Goal: Task Accomplishment & Management: Use online tool/utility

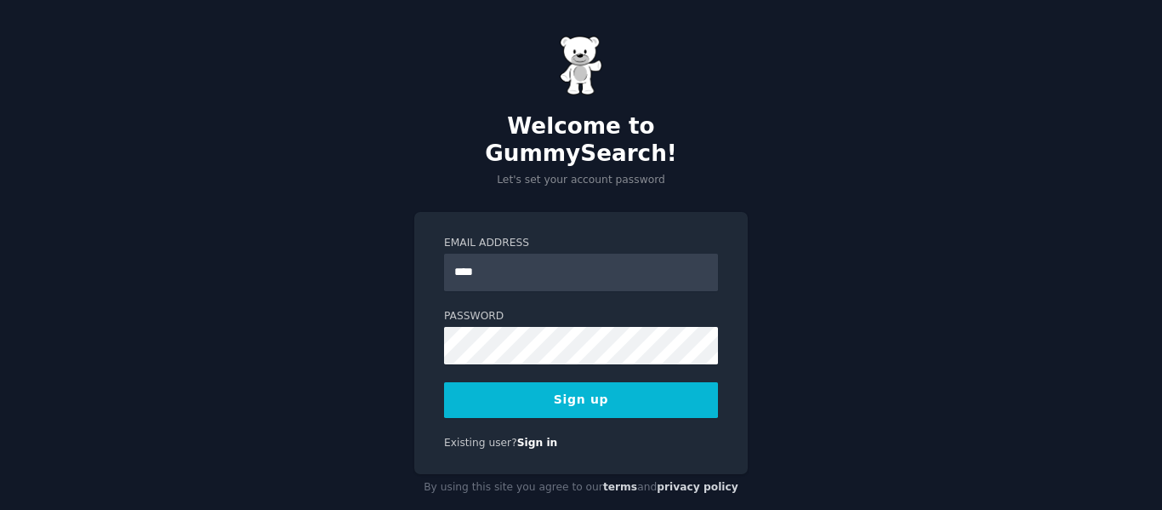
type input "**********"
click at [479, 382] on button "Sign up" at bounding box center [581, 400] width 274 height 36
click at [473, 382] on button "Sign up" at bounding box center [581, 400] width 274 height 36
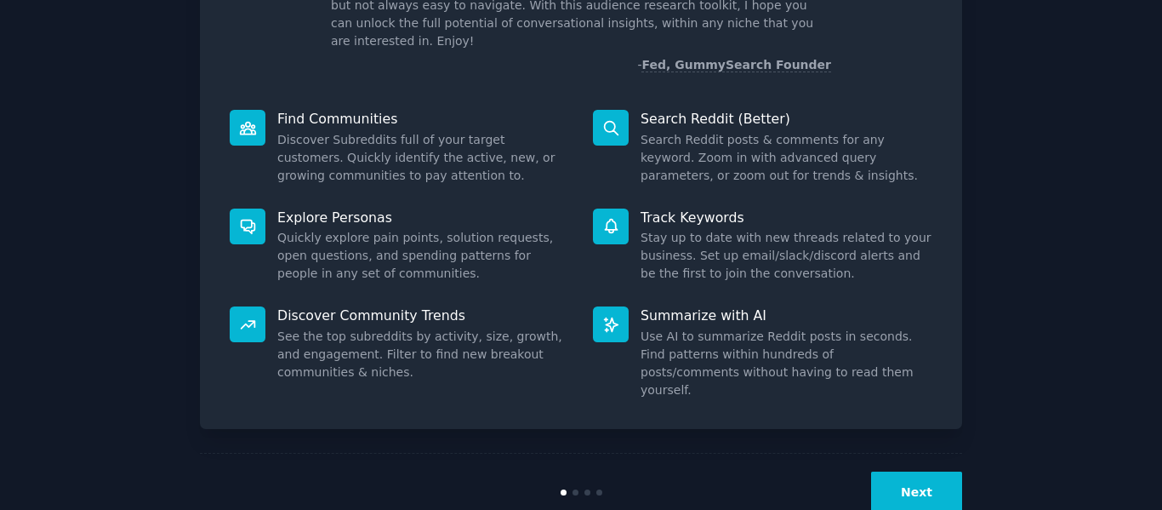
scroll to position [157, 0]
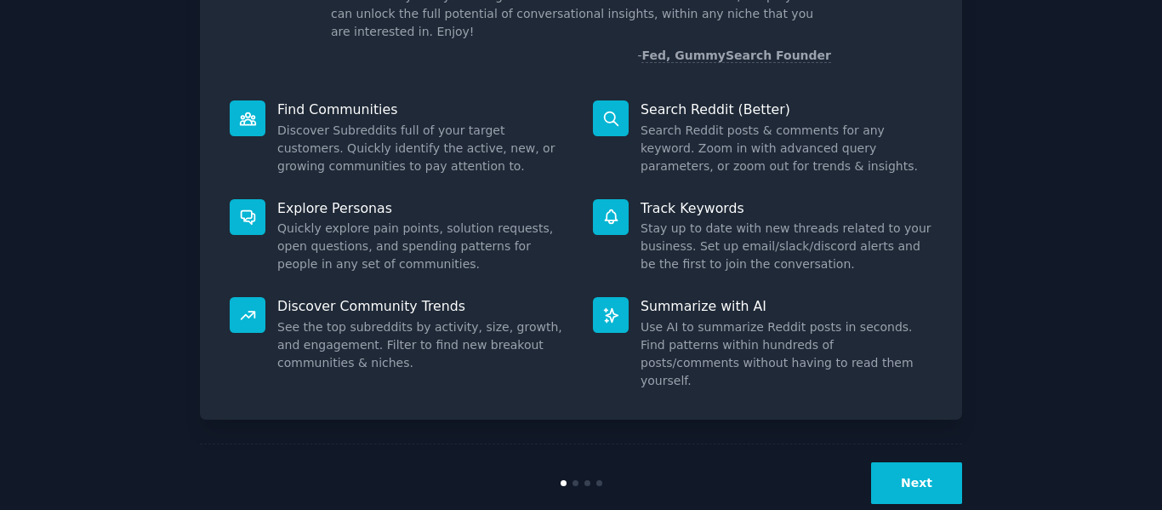
click at [898, 462] on button "Next" at bounding box center [916, 483] width 91 height 42
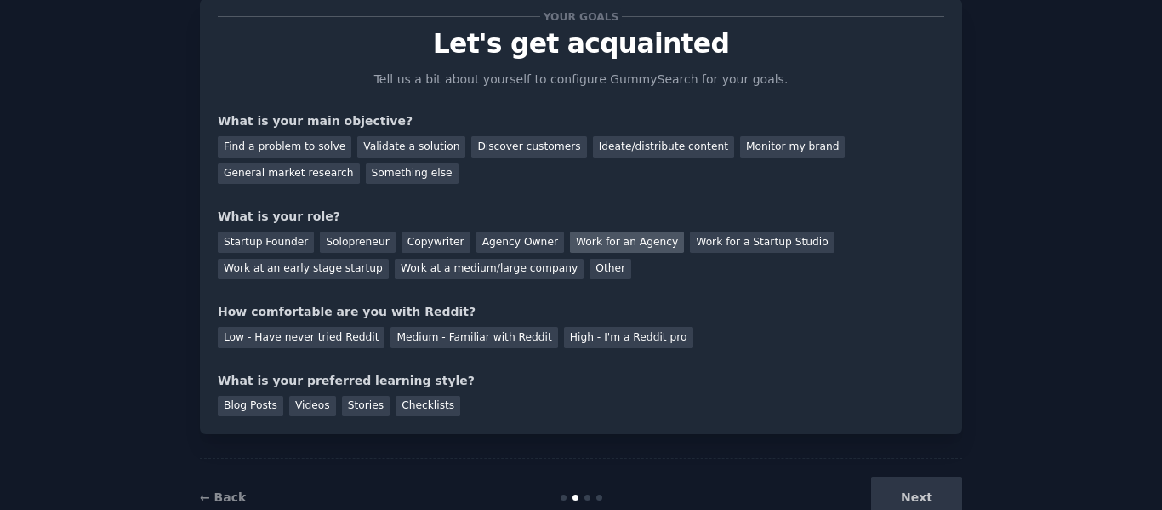
scroll to position [100, 0]
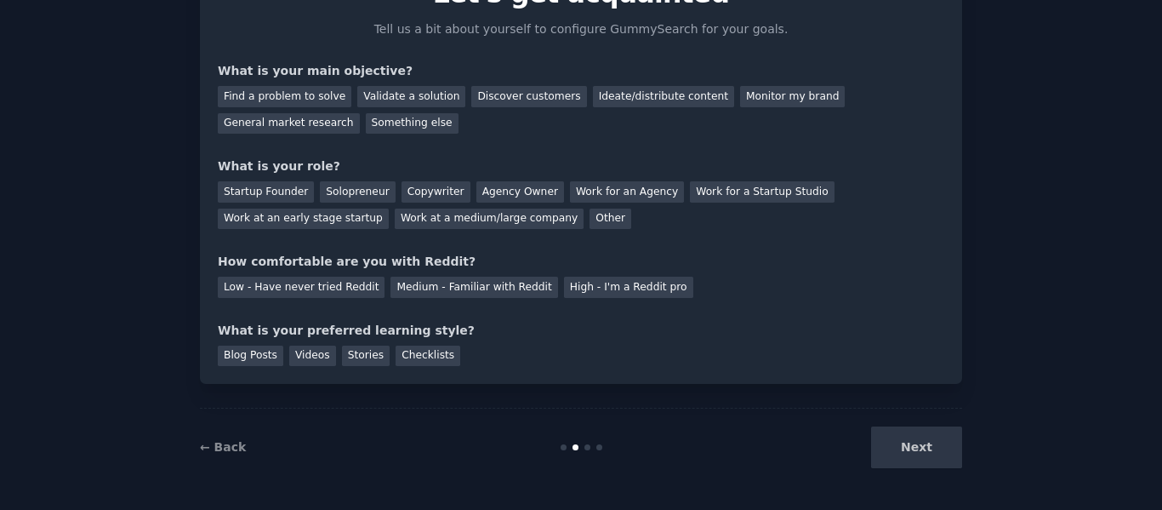
click at [903, 442] on div "Next" at bounding box center [835, 447] width 254 height 42
click at [912, 442] on div "Next" at bounding box center [835, 447] width 254 height 42
click at [912, 443] on div "Next" at bounding box center [835, 447] width 254 height 42
click at [910, 449] on div "Next" at bounding box center [835, 447] width 254 height 42
click at [922, 456] on div "Next" at bounding box center [835, 447] width 254 height 42
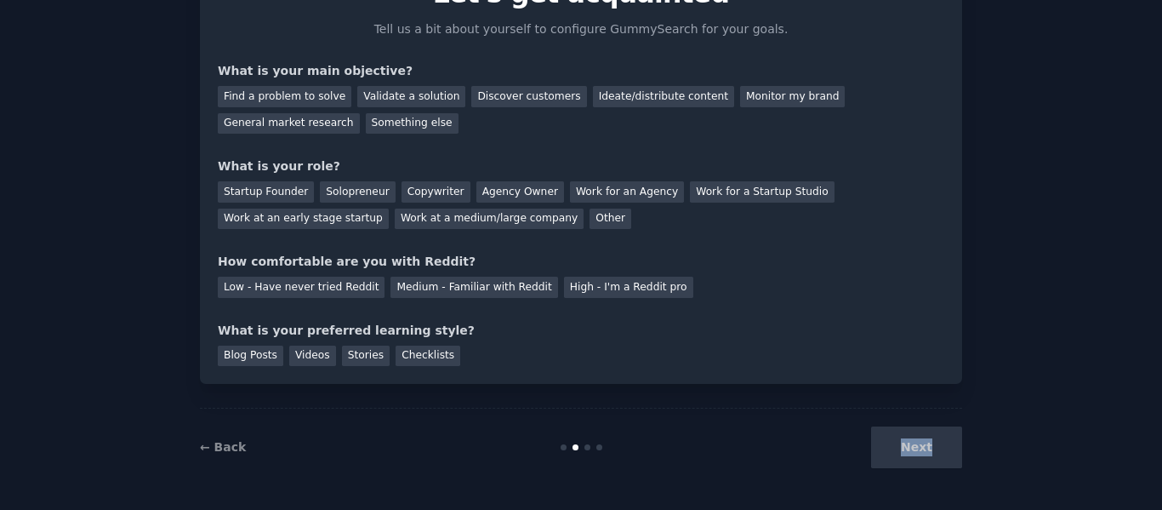
click at [922, 456] on div "Next" at bounding box center [835, 447] width 254 height 42
click at [917, 448] on div "Next" at bounding box center [835, 447] width 254 height 42
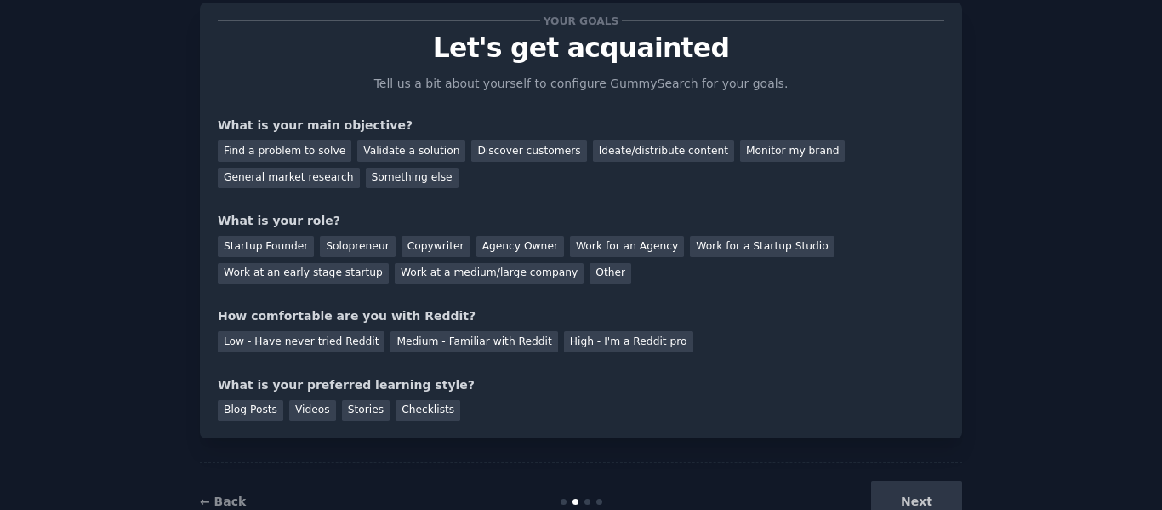
scroll to position [14, 0]
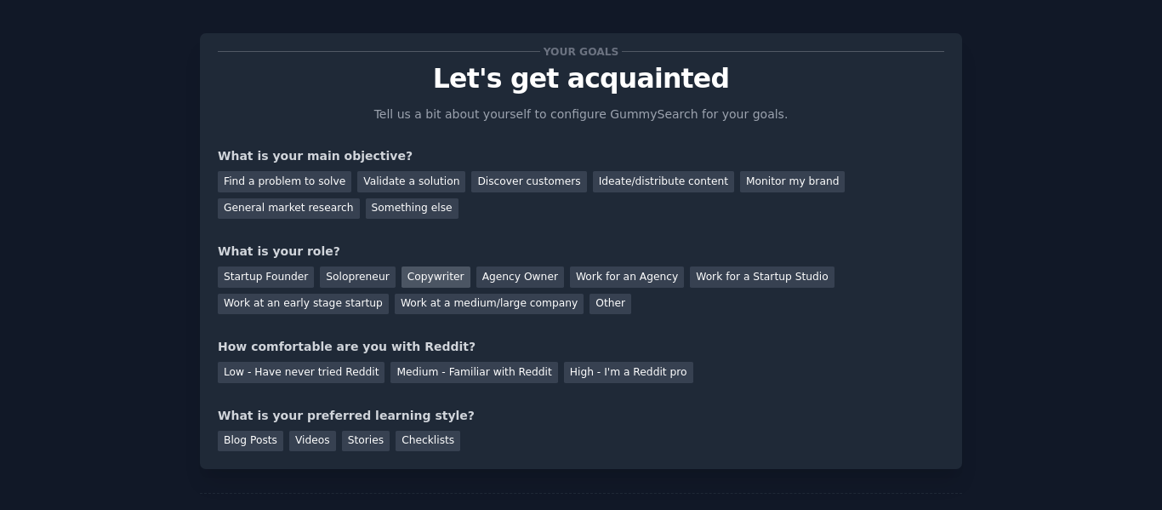
click at [414, 277] on div "Copywriter" at bounding box center [436, 276] width 69 height 21
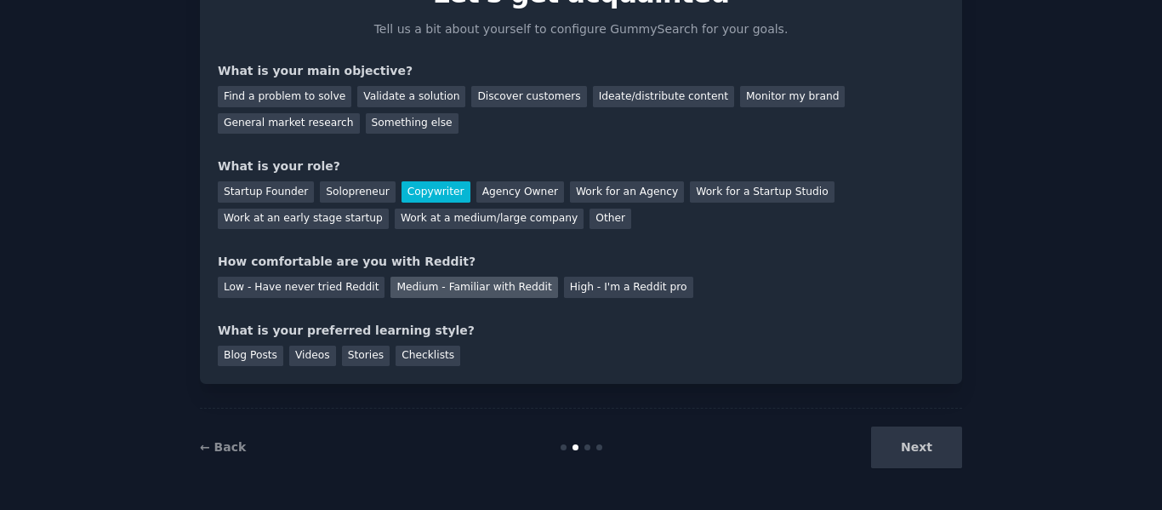
click at [480, 286] on div "Medium - Familiar with Reddit" at bounding box center [474, 287] width 167 height 21
click at [401, 353] on div "Checklists" at bounding box center [428, 355] width 65 height 21
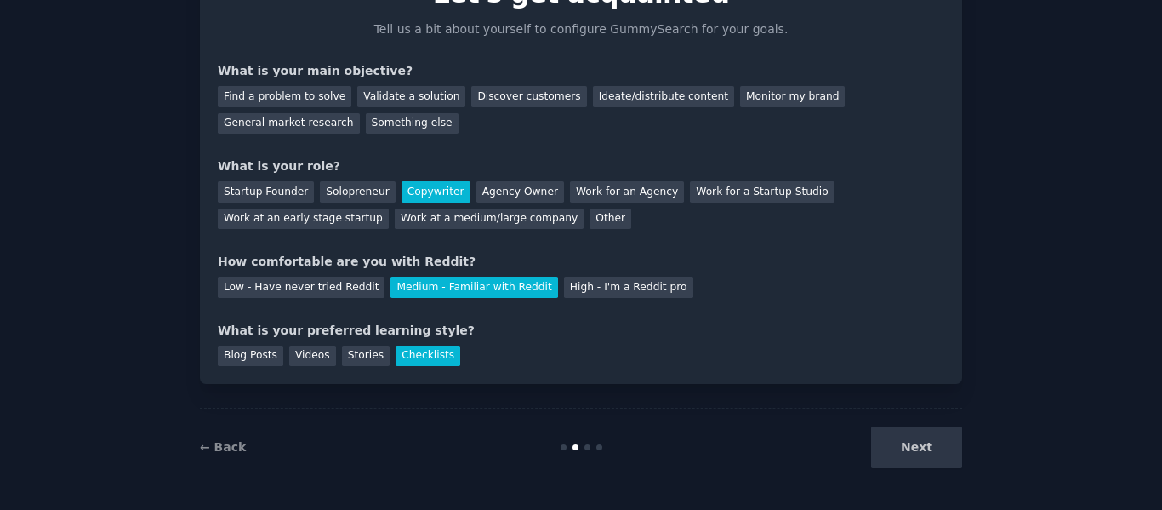
scroll to position [14, 0]
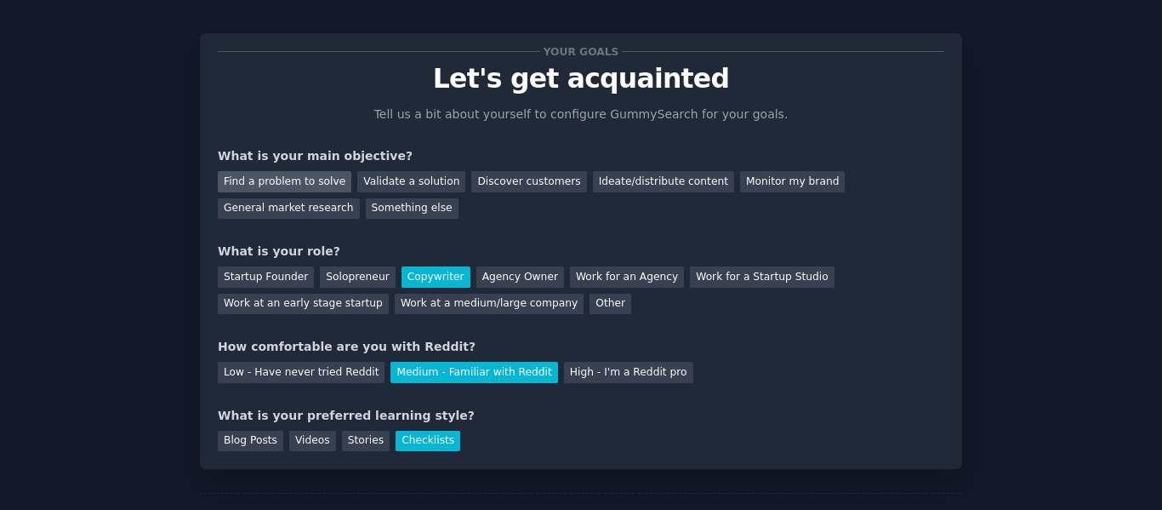
click at [293, 175] on div "Find a problem to solve" at bounding box center [285, 181] width 134 height 21
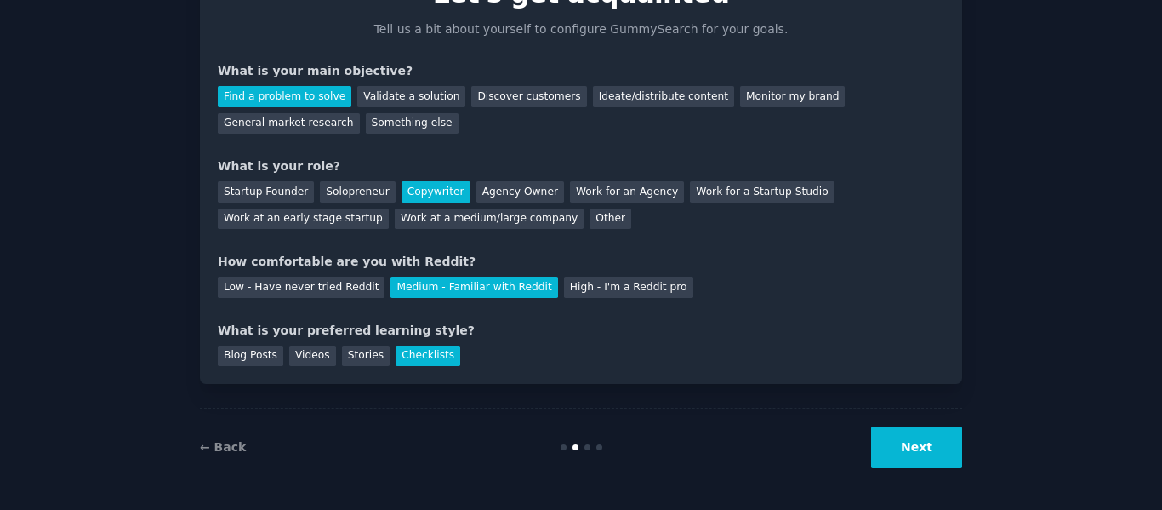
click at [914, 447] on button "Next" at bounding box center [916, 447] width 91 height 42
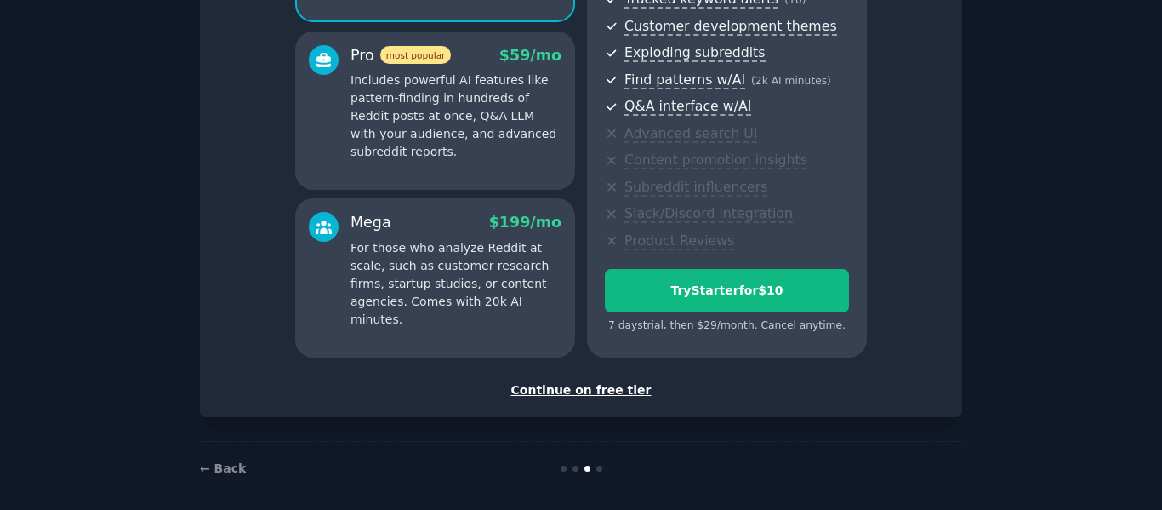
scroll to position [298, 0]
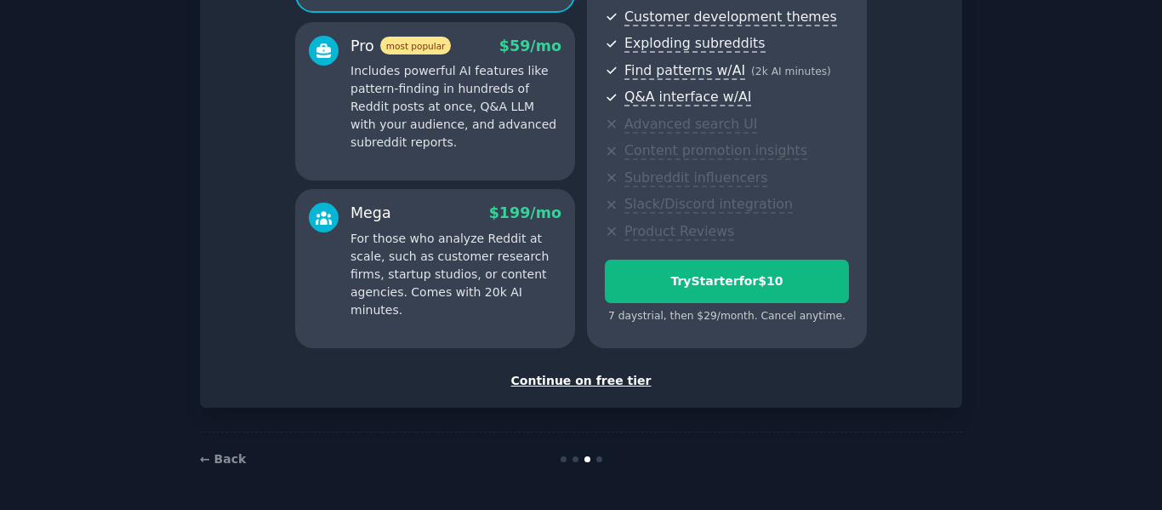
click at [579, 380] on div "Continue on free tier" at bounding box center [581, 381] width 727 height 18
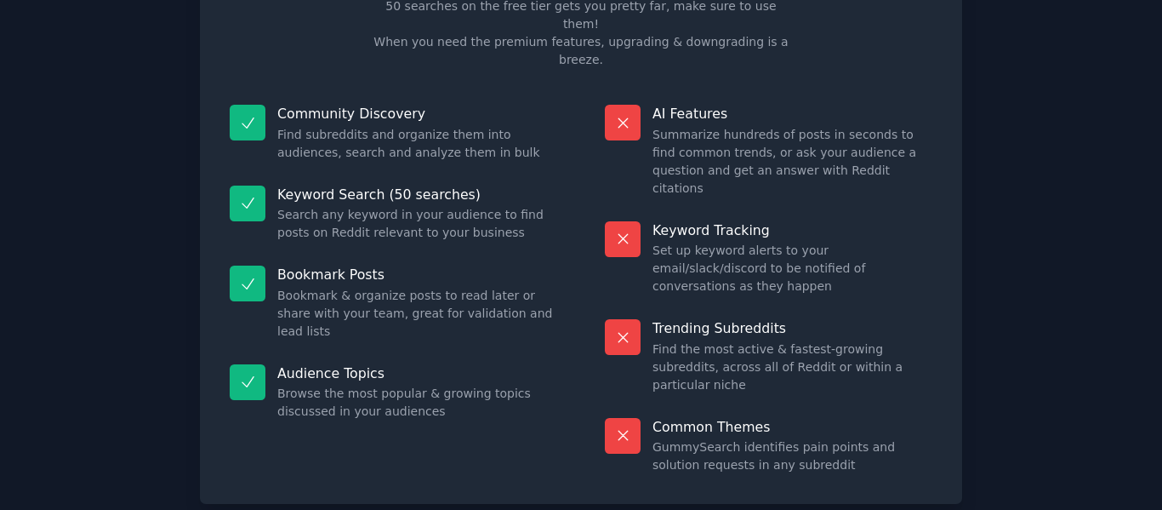
scroll to position [153, 0]
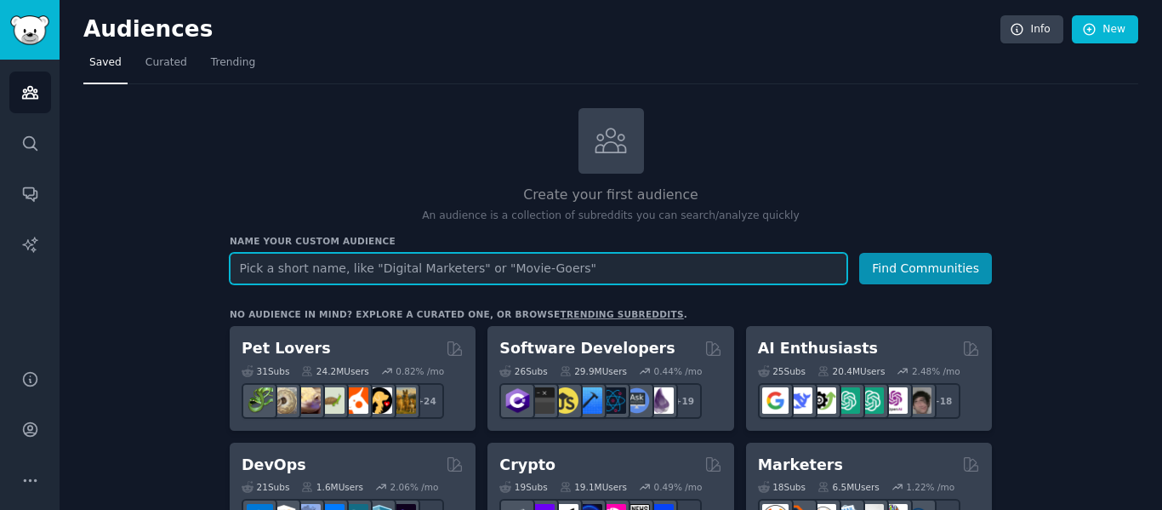
click at [323, 265] on input "text" at bounding box center [539, 268] width 618 height 31
type input "S"
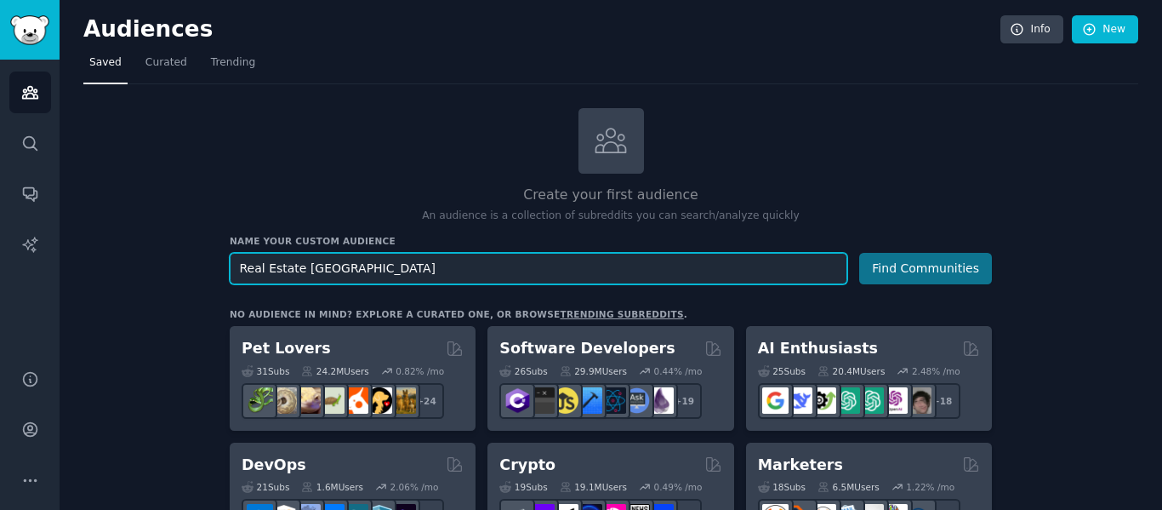
type input "Real Estate [GEOGRAPHIC_DATA]"
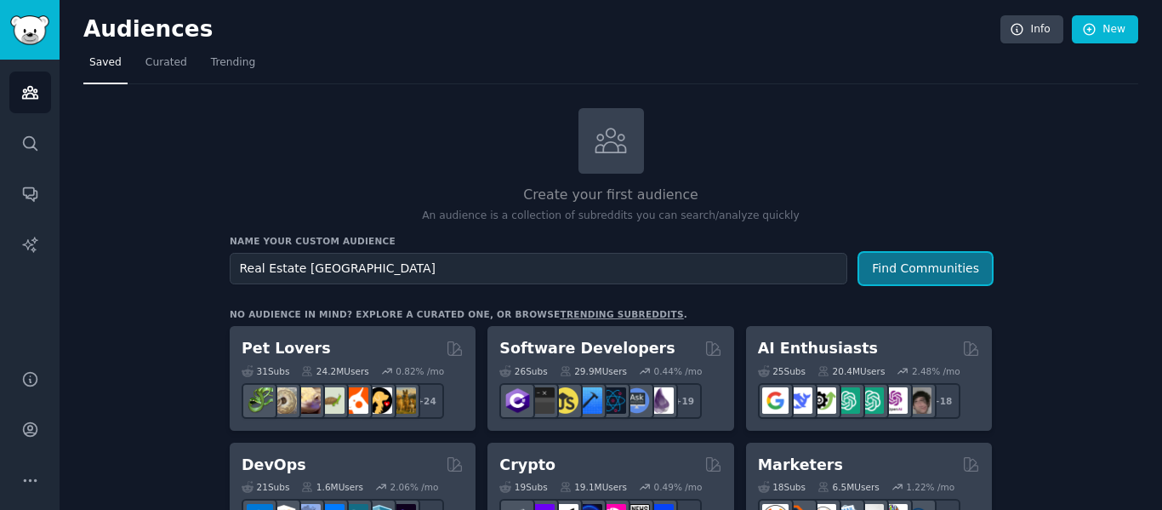
click at [947, 264] on button "Find Communities" at bounding box center [925, 268] width 133 height 31
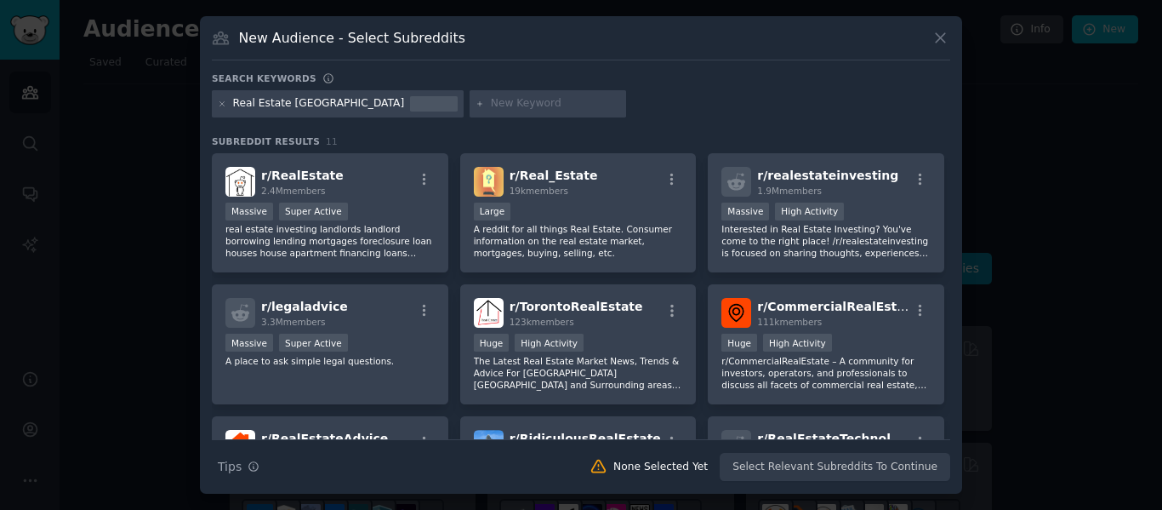
click at [491, 101] on input "text" at bounding box center [555, 103] width 129 height 15
click at [491, 108] on input "text" at bounding box center [555, 103] width 129 height 15
type input "School check tip"
click at [663, 101] on input "text" at bounding box center [727, 103] width 129 height 15
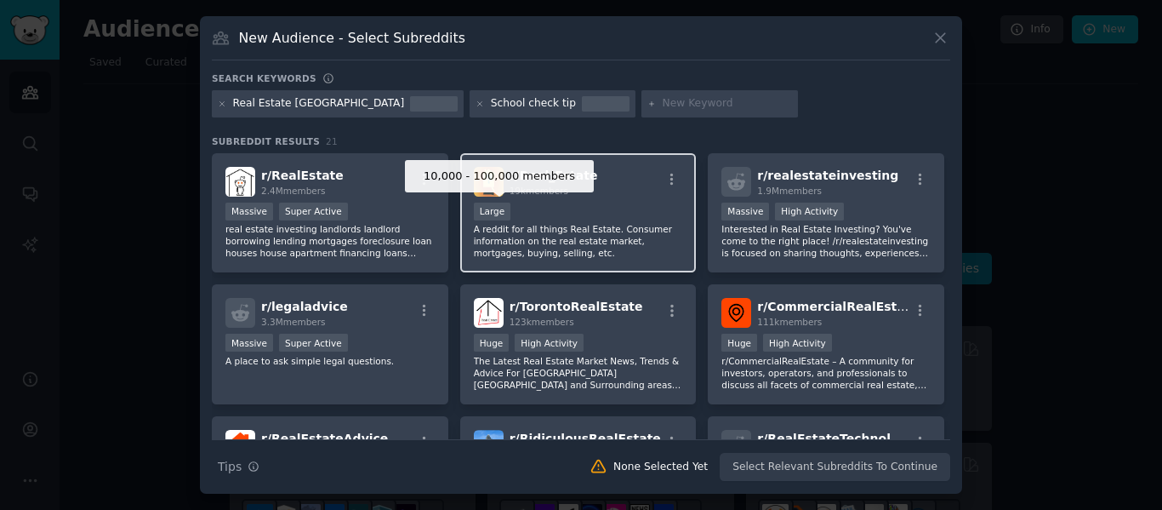
click at [505, 218] on div "Large" at bounding box center [492, 212] width 37 height 18
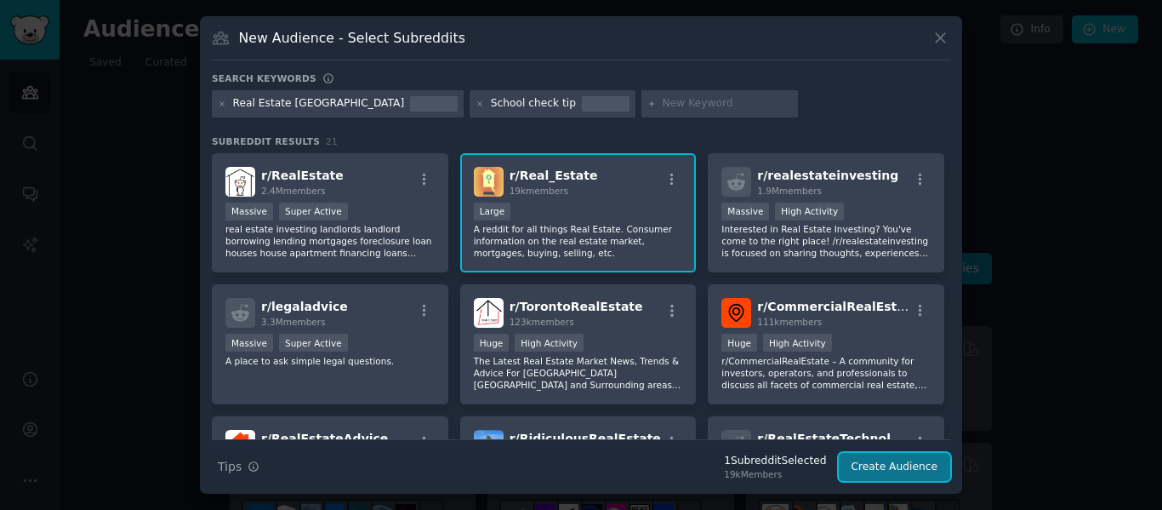
click at [900, 468] on button "Create Audience" at bounding box center [895, 467] width 112 height 29
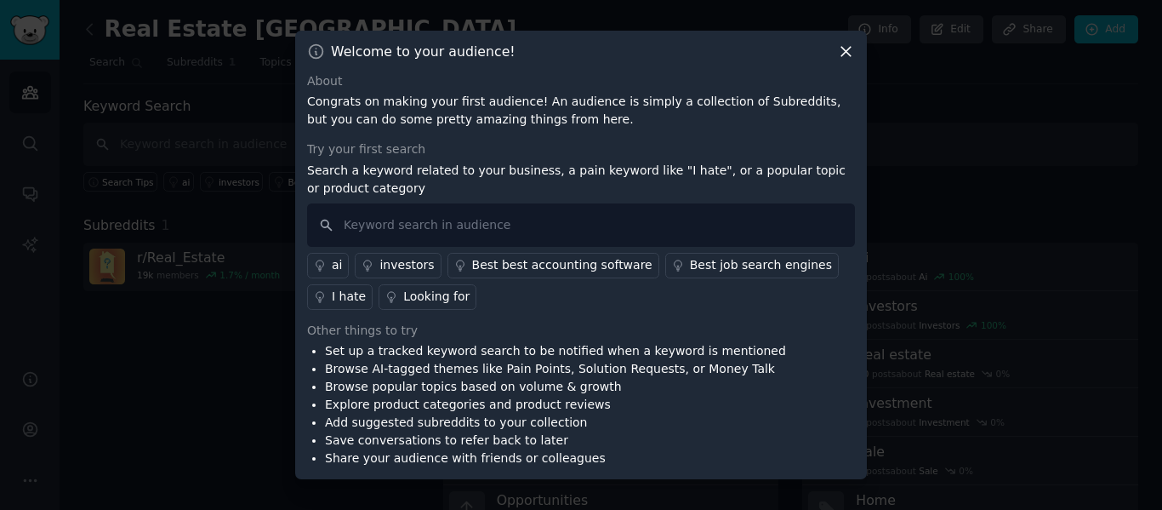
drag, startPoint x: 566, startPoint y: 52, endPoint x: 683, endPoint y: 55, distance: 117.5
click at [683, 55] on div "Welcome to your audience!" at bounding box center [581, 52] width 548 height 18
